Goal: Information Seeking & Learning: Learn about a topic

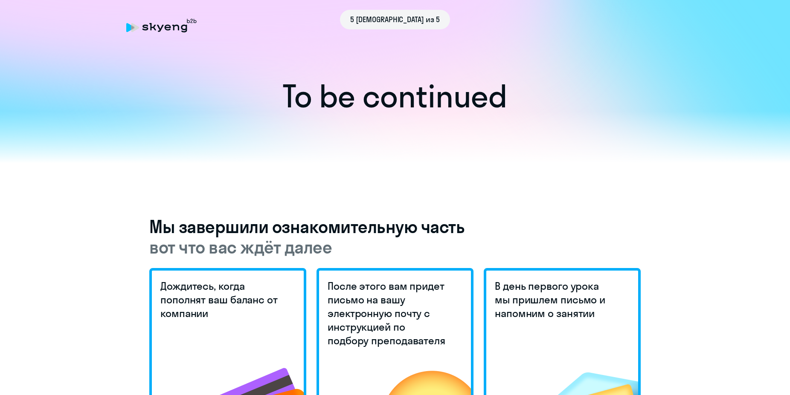
click at [555, 144] on div at bounding box center [395, 137] width 790 height 52
click at [181, 30] on icon at bounding box center [161, 26] width 70 height 14
click at [389, 16] on span "5 шаг из 5" at bounding box center [395, 19] width 90 height 11
click at [168, 31] on icon at bounding box center [161, 26] width 70 height 14
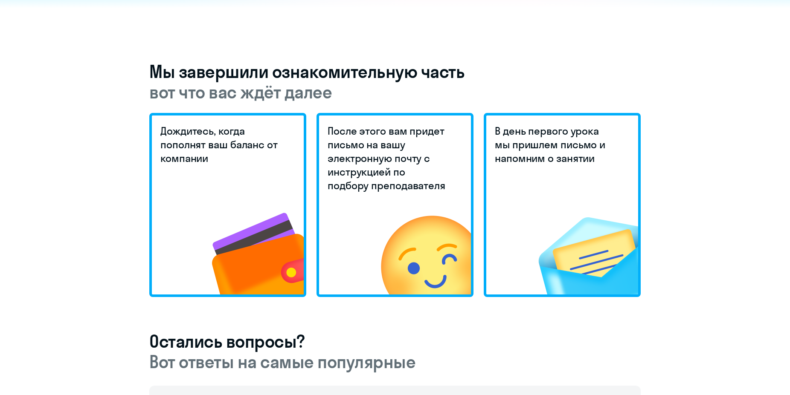
scroll to position [348, 0]
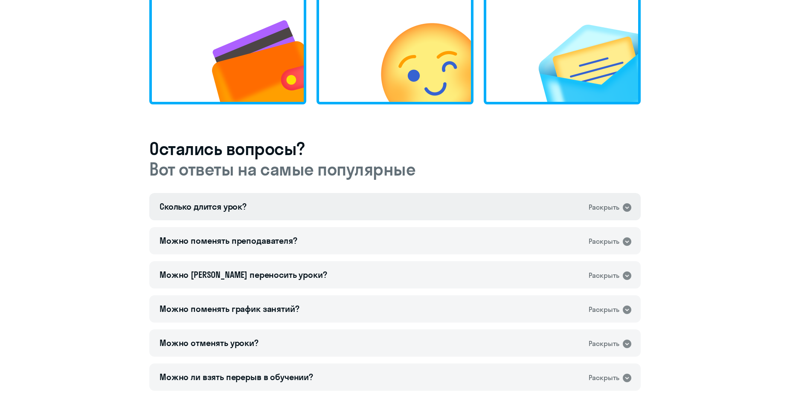
click at [225, 205] on div "Сколько длится урок?" at bounding box center [203, 207] width 87 height 12
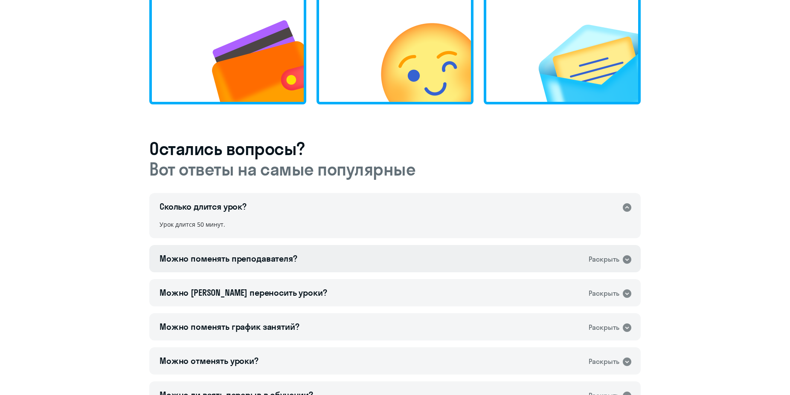
click at [240, 259] on div "Можно поменять преподавателя?" at bounding box center [229, 259] width 138 height 12
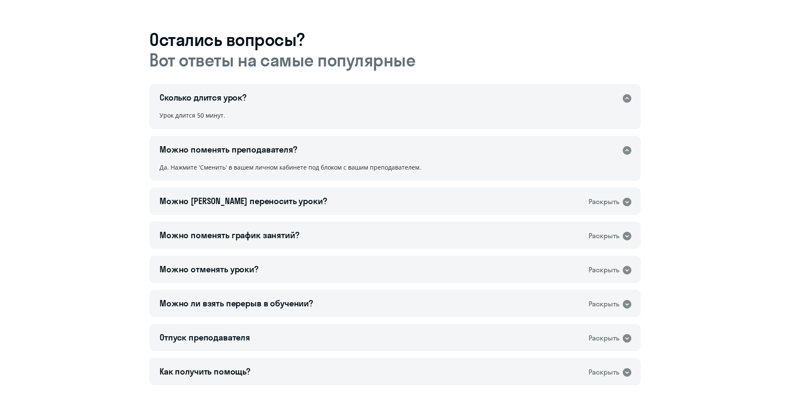
scroll to position [532, 0]
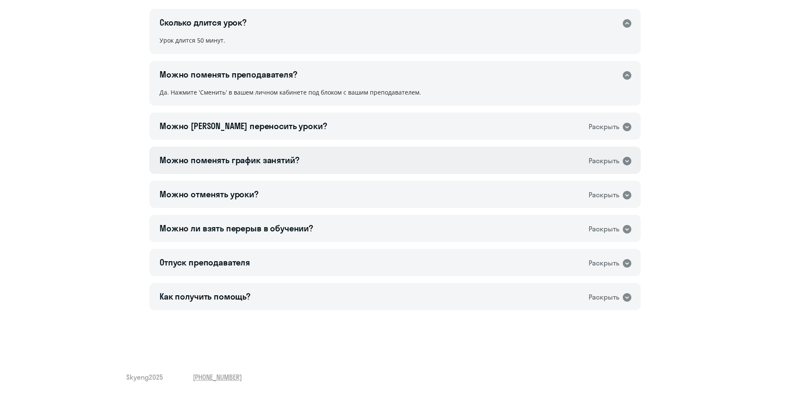
click at [238, 161] on div "Можно поменять график занятий?" at bounding box center [230, 160] width 140 height 12
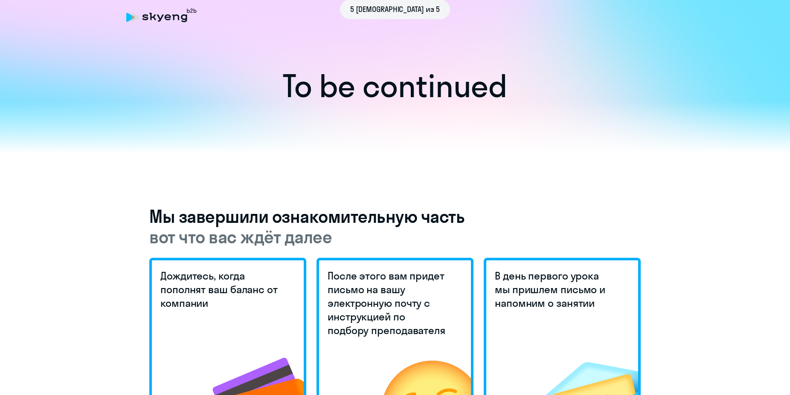
scroll to position [0, 0]
